Goal: Feedback & Contribution: Leave review/rating

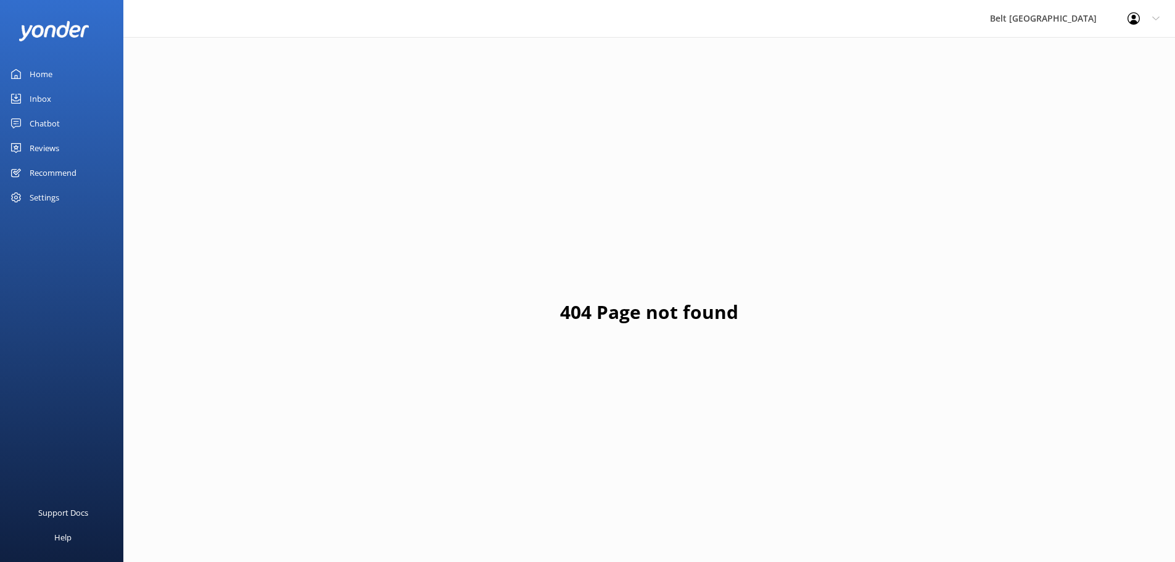
click at [59, 147] on div "Reviews" at bounding box center [45, 148] width 30 height 25
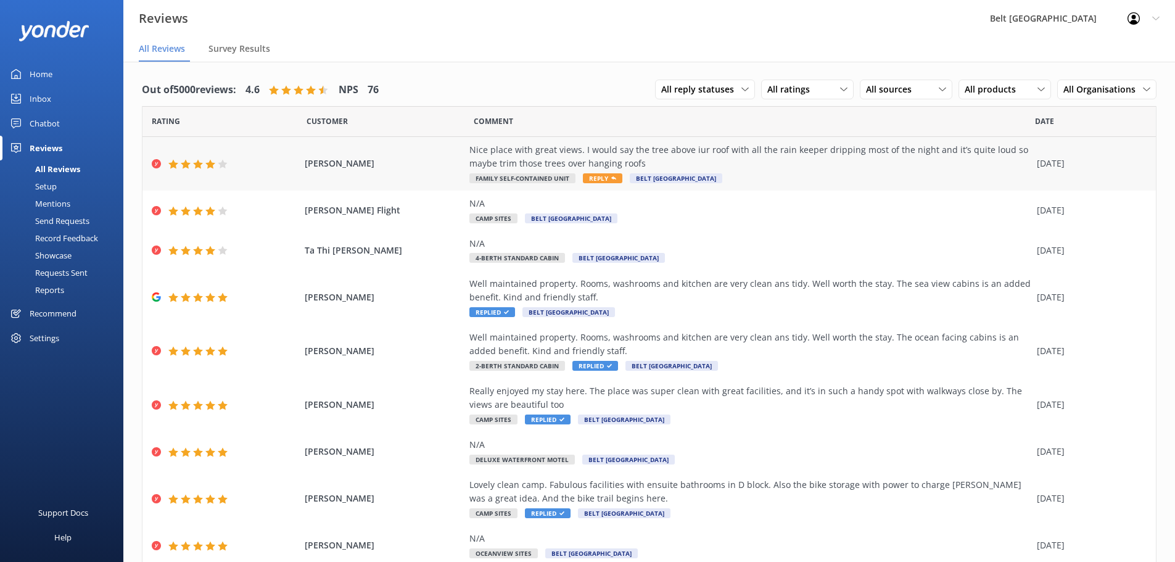
click at [553, 158] on div "Nice place with great views. I would say the tree above iur roof with all the r…" at bounding box center [749, 157] width 561 height 28
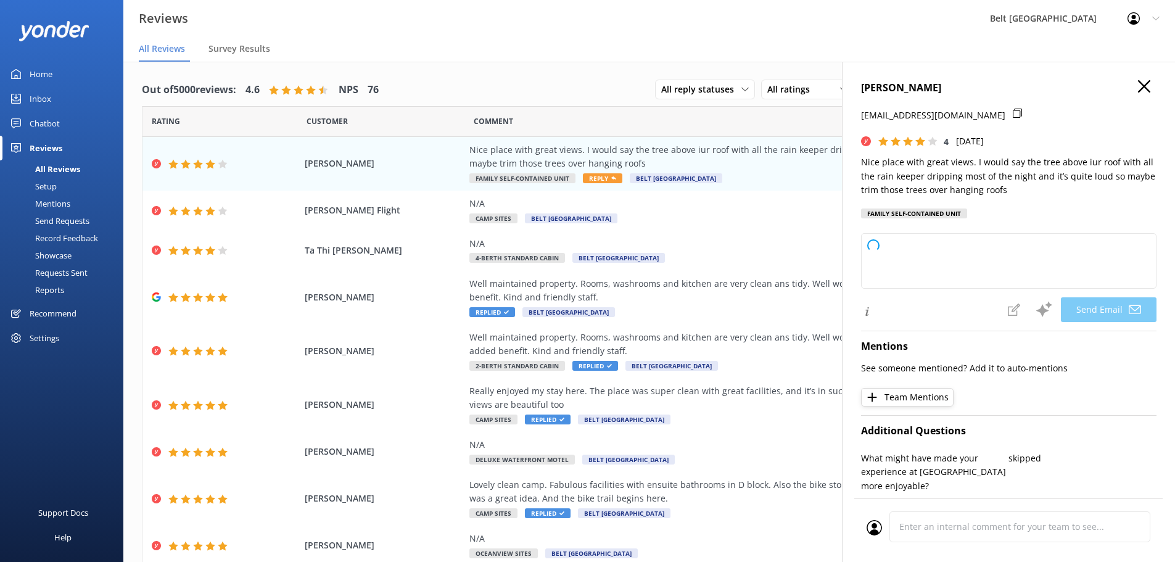
type textarea "Hi [PERSON_NAME], thank you so much for your feedback and kind words about our …"
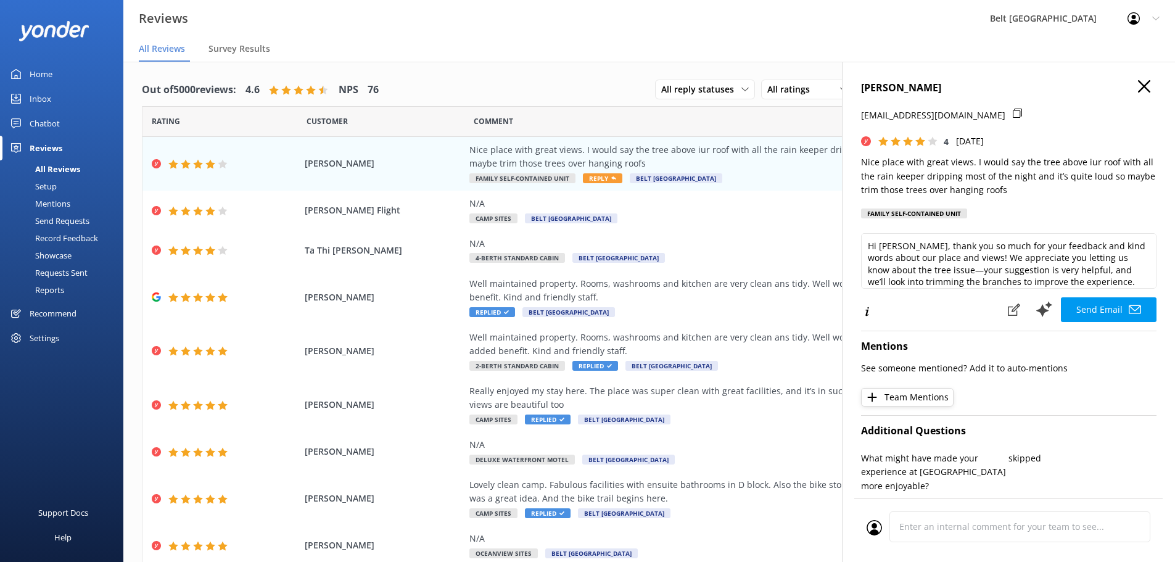
click at [1013, 109] on icon at bounding box center [1017, 113] width 9 height 9
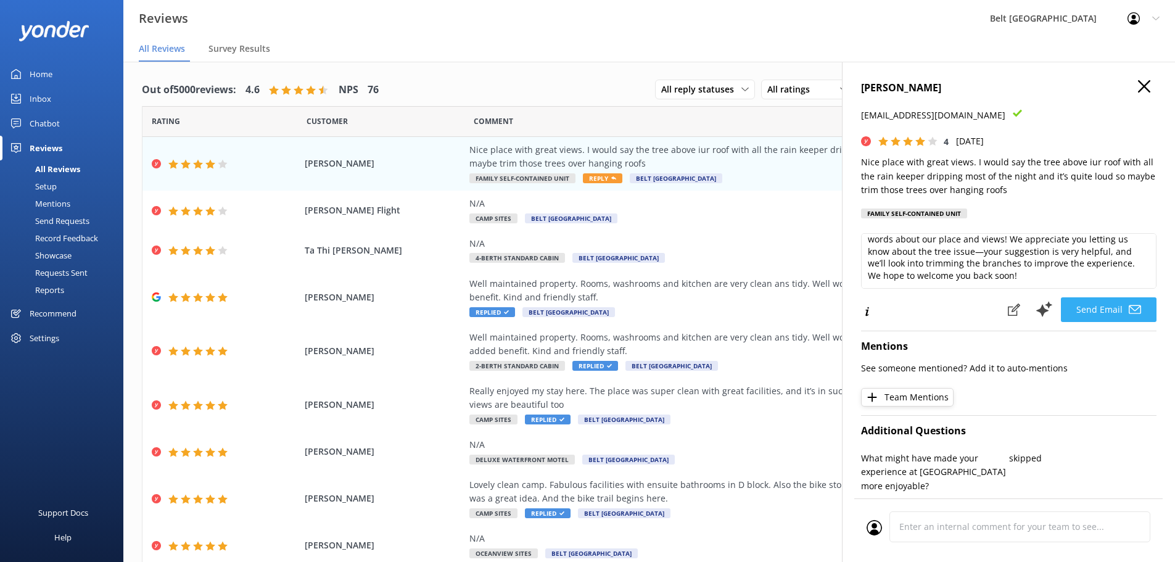
click at [1129, 309] on icon at bounding box center [1135, 309] width 12 height 12
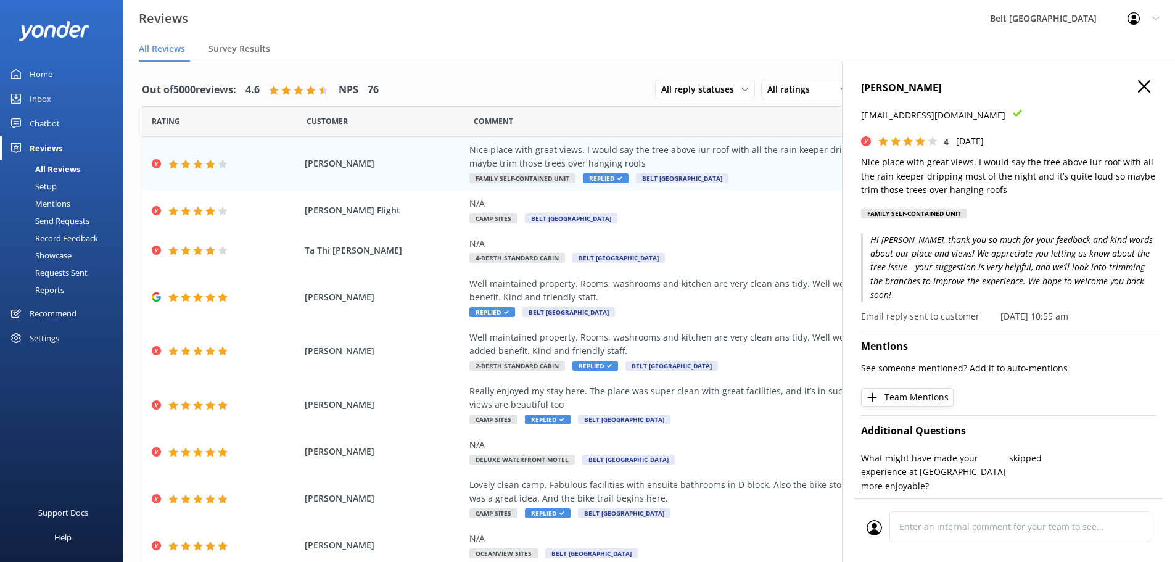
click at [1138, 90] on icon "button" at bounding box center [1144, 86] width 12 height 12
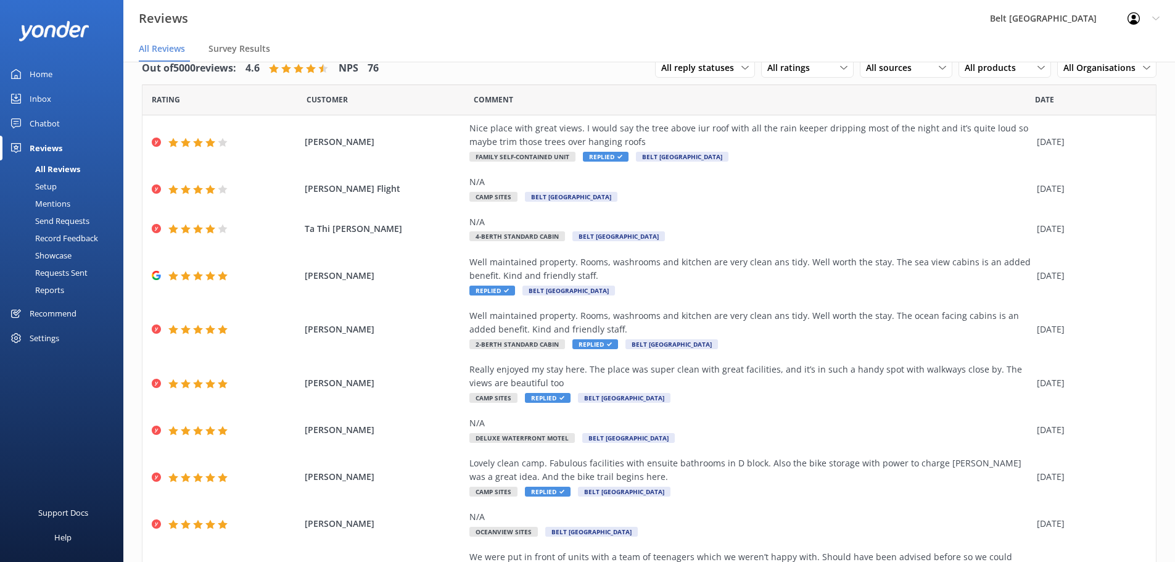
scroll to position [0, 0]
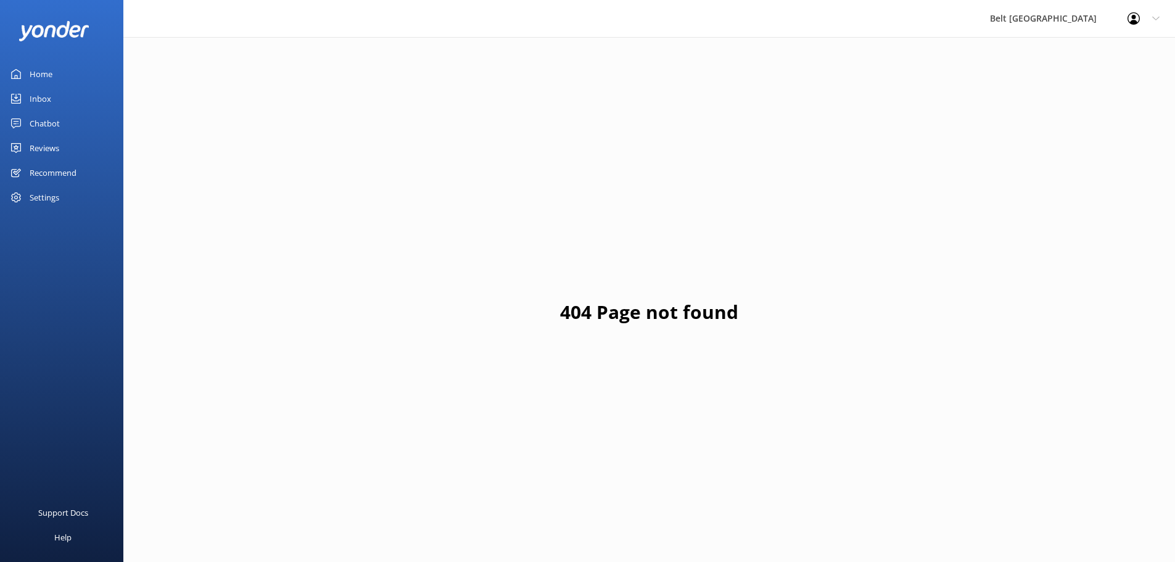
click at [59, 149] on div "Reviews" at bounding box center [45, 148] width 30 height 25
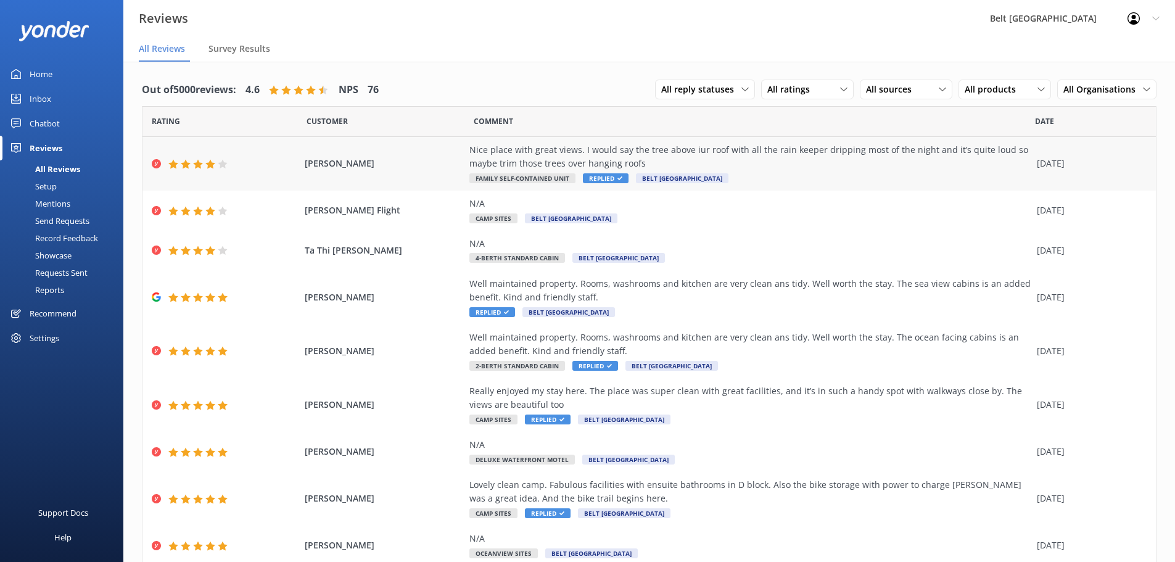
click at [660, 158] on div "Nice place with great views. I would say the tree above iur roof with all the r…" at bounding box center [749, 157] width 561 height 28
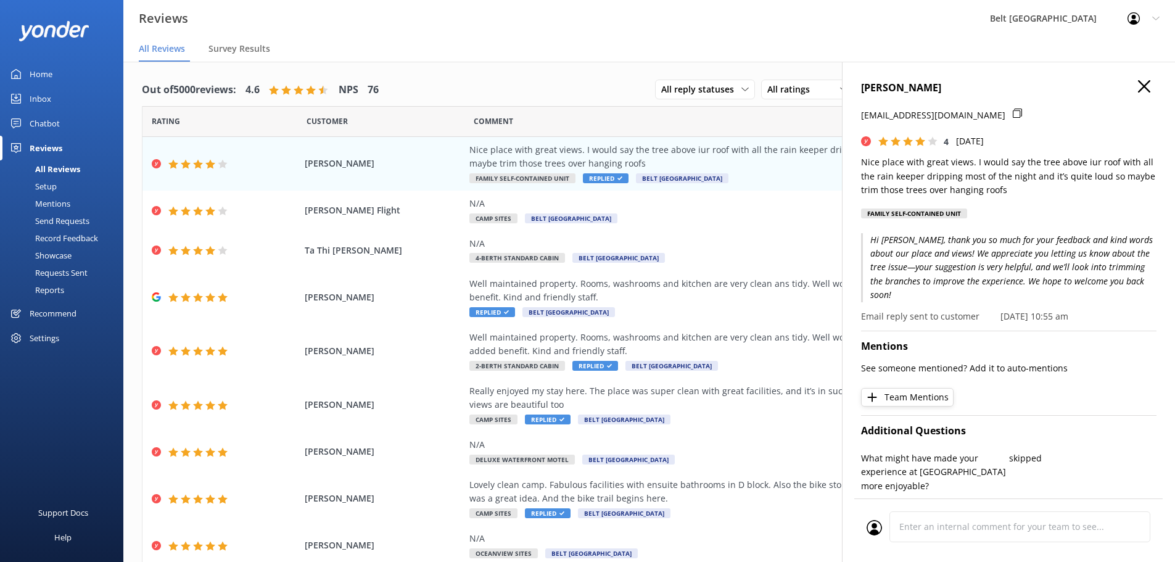
click at [1138, 87] on icon "button" at bounding box center [1144, 86] width 12 height 12
